Goal: Contribute content: Contribute content

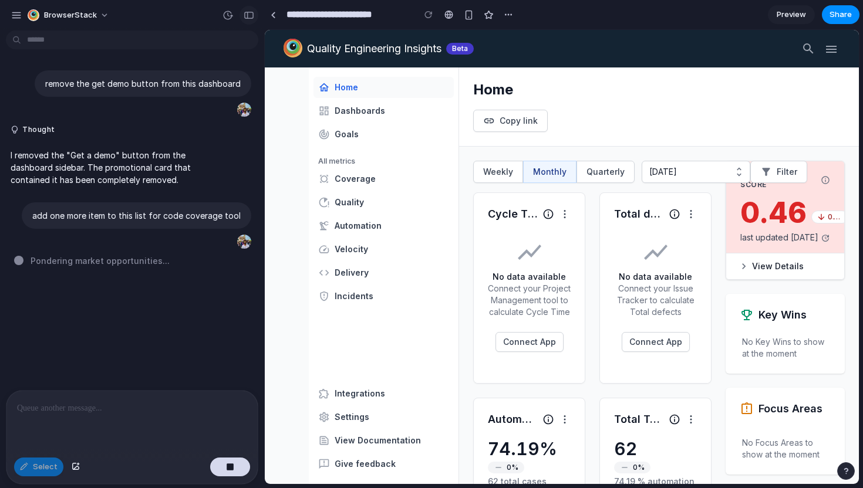
click at [242, 13] on button "button" at bounding box center [249, 15] width 19 height 19
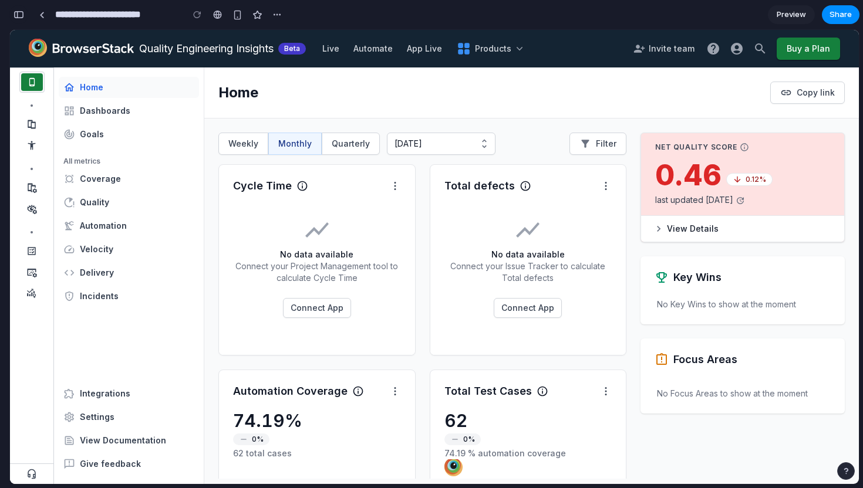
click at [22, 15] on div "button" at bounding box center [19, 15] width 11 height 8
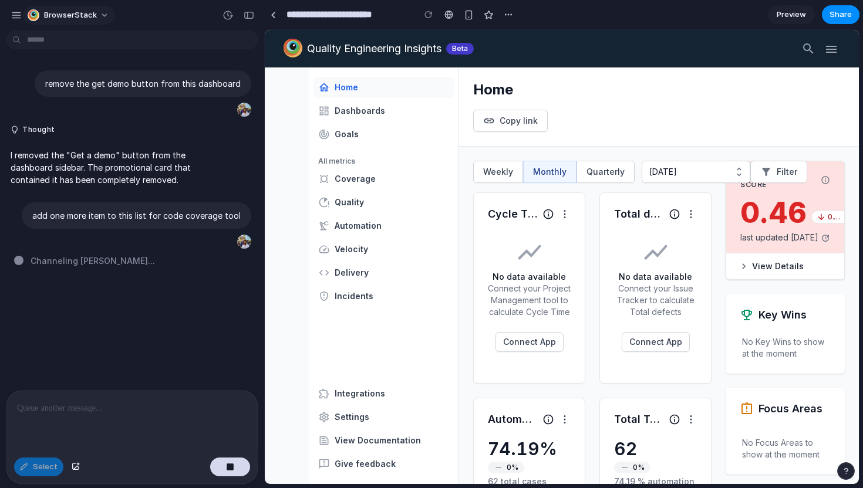
click at [23, 15] on div "BrowserStack" at bounding box center [63, 15] width 105 height 19
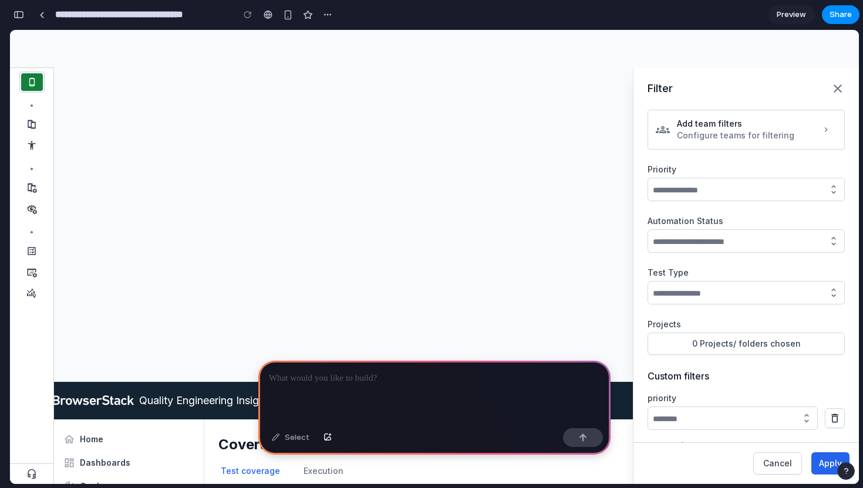
scroll to position [352, 0]
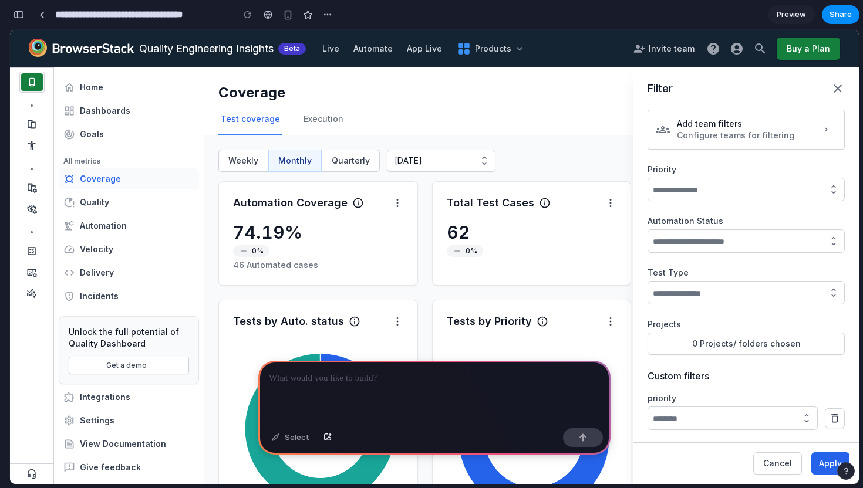
click at [332, 393] on div at bounding box center [434, 392] width 352 height 63
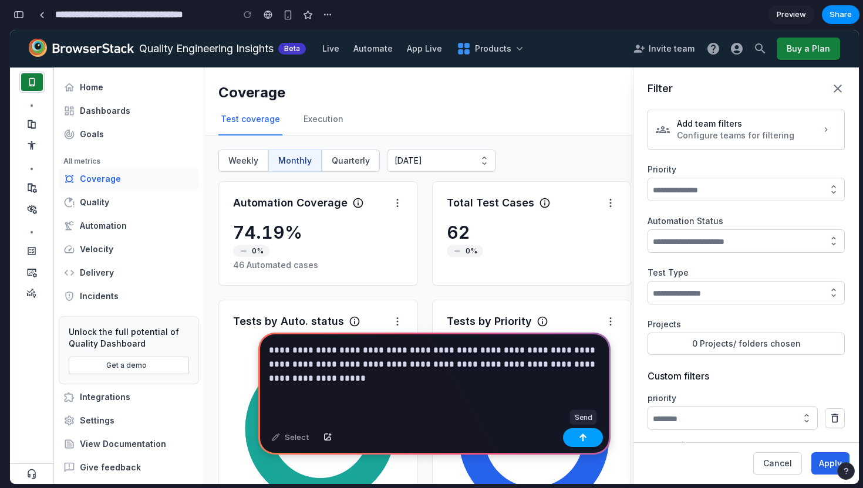
click at [578, 439] on button "button" at bounding box center [583, 438] width 40 height 19
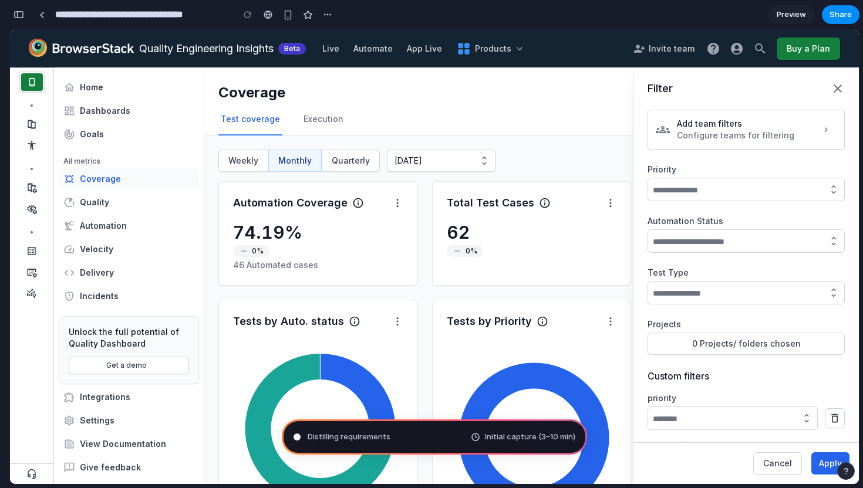
scroll to position [61, 0]
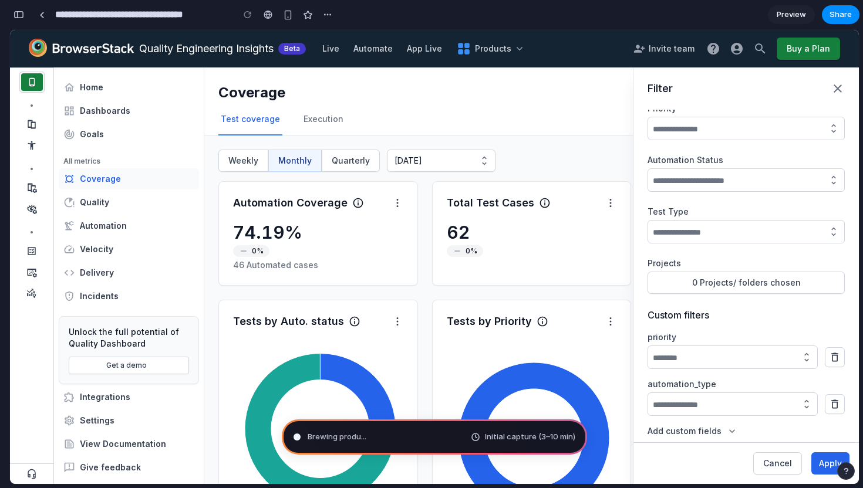
type input "**********"
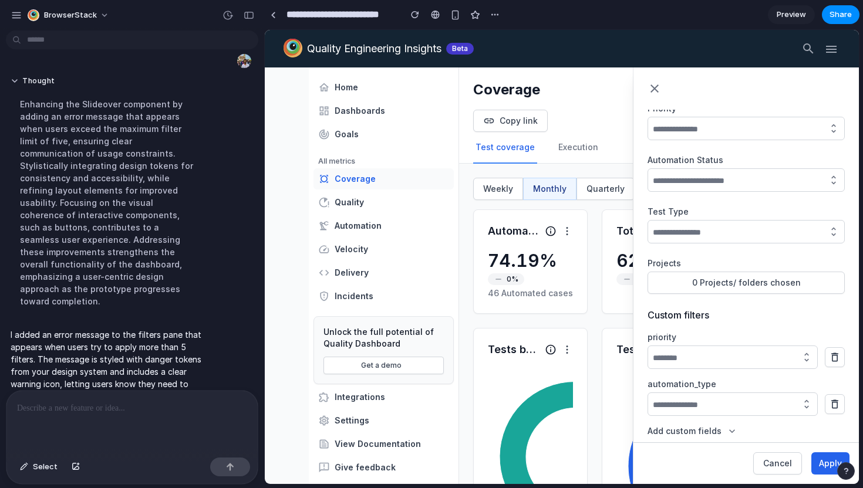
scroll to position [0, 0]
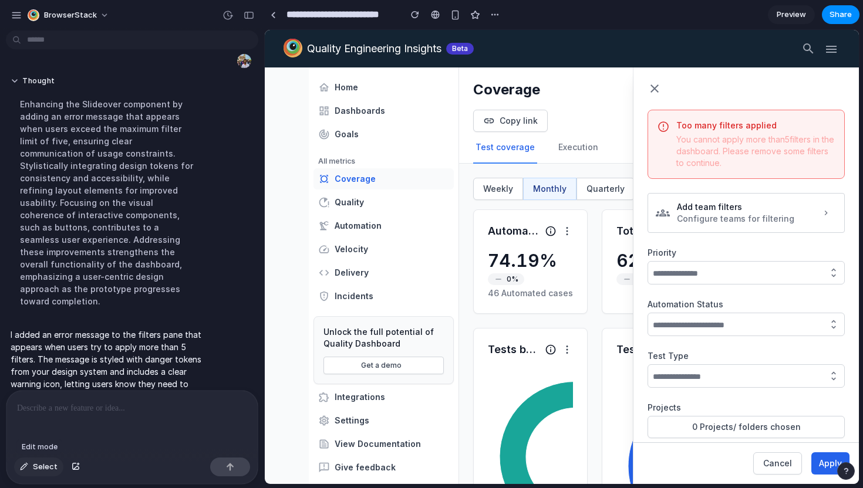
click at [25, 471] on button "Select" at bounding box center [38, 467] width 49 height 19
click at [29, 469] on button "Select" at bounding box center [38, 467] width 49 height 19
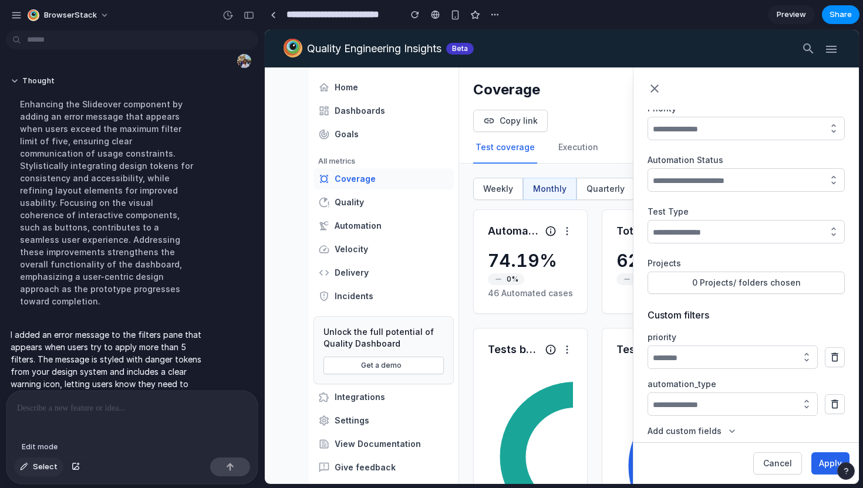
click at [34, 472] on span "Select" at bounding box center [45, 467] width 25 height 12
click at [686, 431] on div at bounding box center [562, 258] width 594 height 454
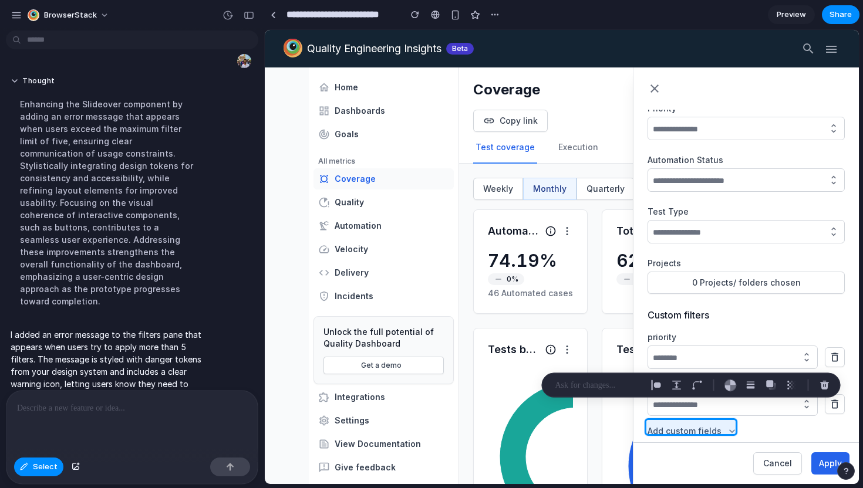
click at [141, 410] on p at bounding box center [132, 409] width 230 height 14
click at [581, 385] on p at bounding box center [598, 386] width 87 height 14
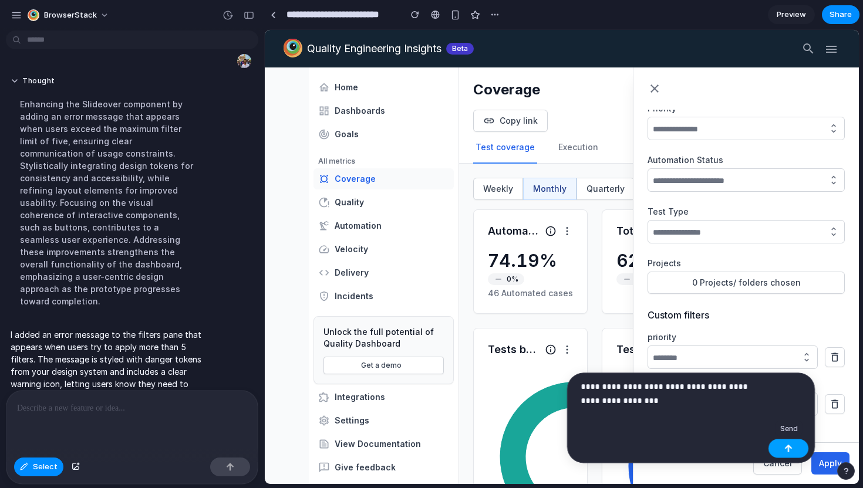
click at [786, 451] on div "button" at bounding box center [788, 449] width 8 height 8
